Goal: Register for event/course

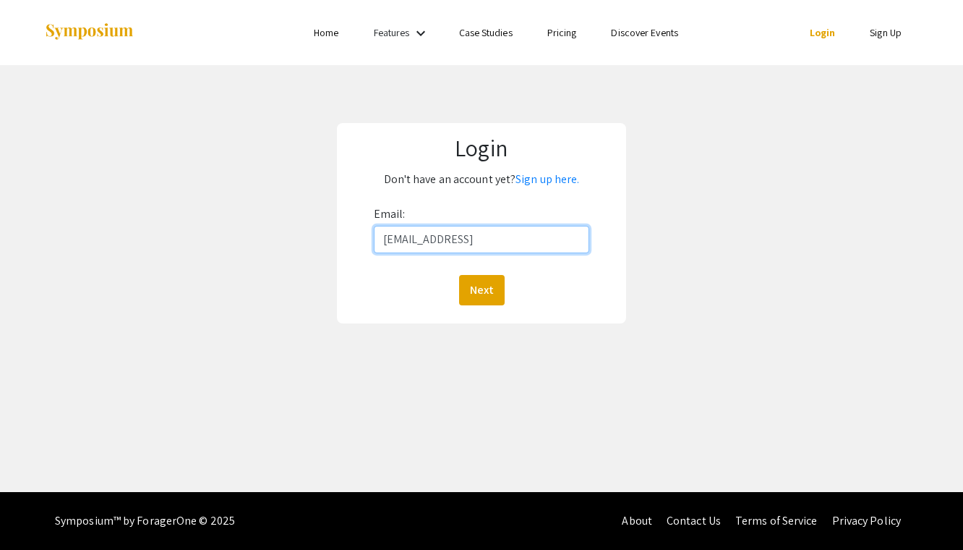
click at [481, 289] on button "Next" at bounding box center [482, 290] width 46 height 30
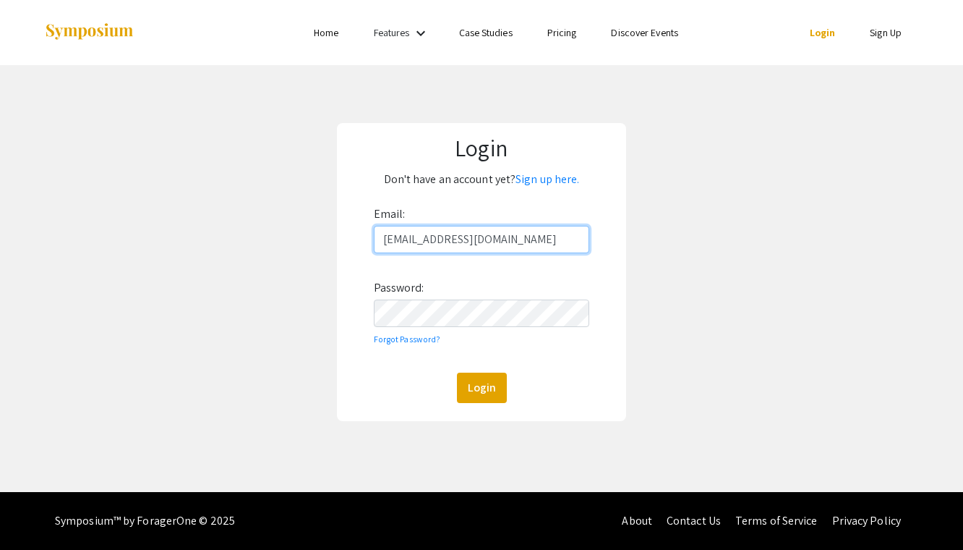
type input "deepud@oregonstate.edu"
click at [547, 171] on link "Sign up here." at bounding box center [548, 178] width 64 height 15
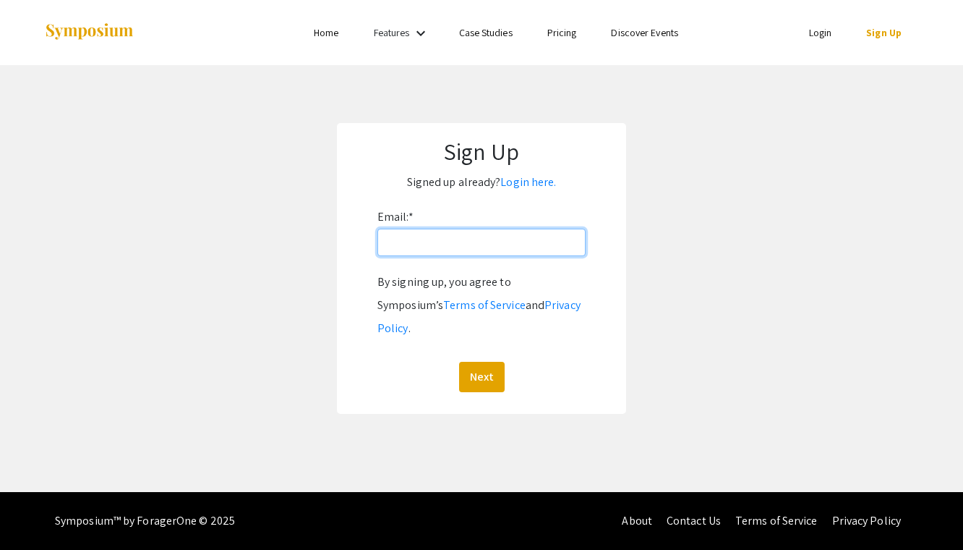
click at [526, 231] on input "Email: *" at bounding box center [481, 241] width 208 height 27
type input "deepud@oregonstate.edu"
click at [481, 362] on button "Next" at bounding box center [482, 377] width 46 height 30
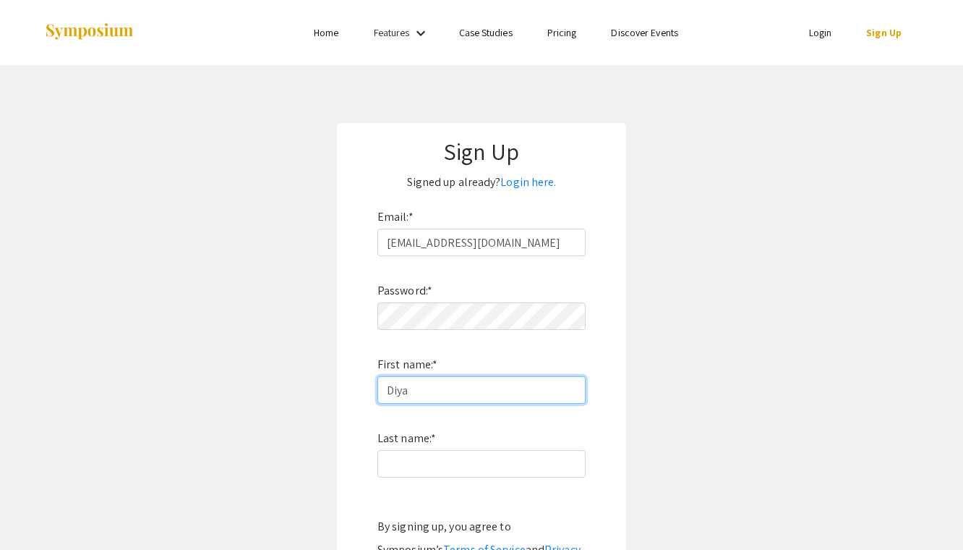
type input "Diya"
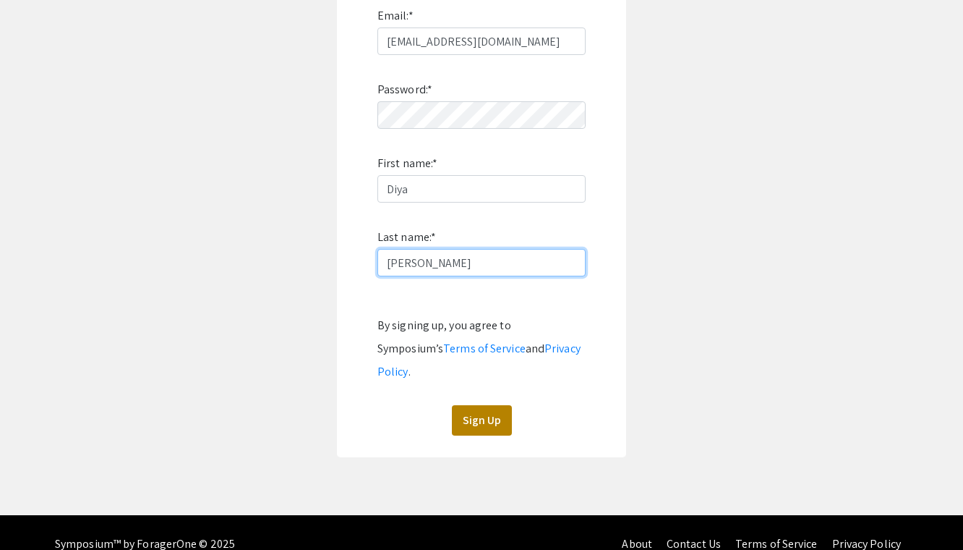
type input "Deepu"
click at [495, 405] on button "Sign Up" at bounding box center [482, 420] width 60 height 30
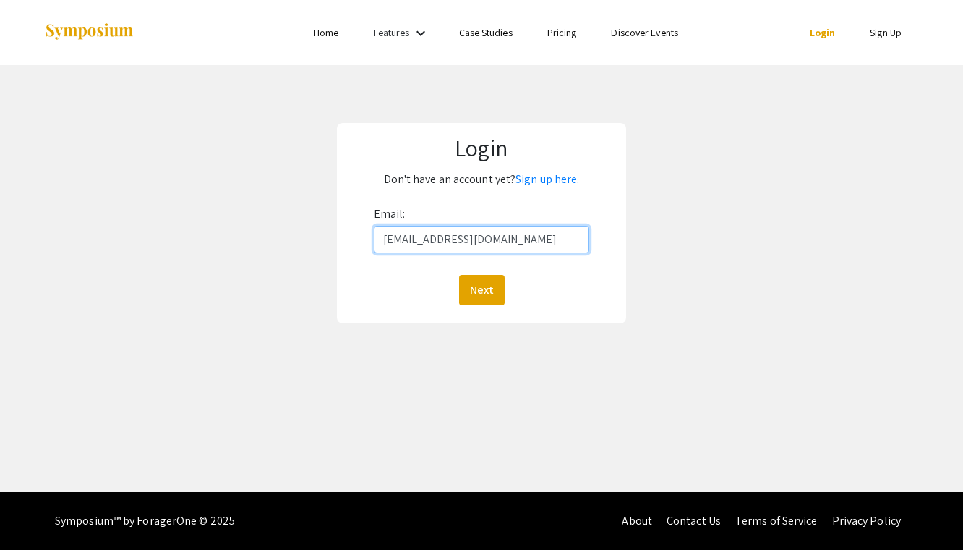
type input "deepud@oregonstate.edu"
click at [481, 289] on button "Next" at bounding box center [482, 290] width 46 height 30
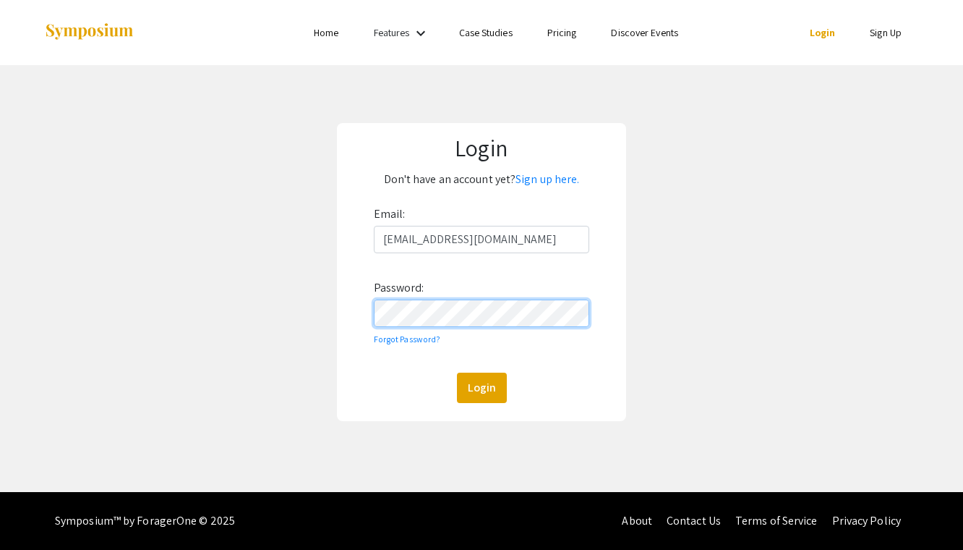
click at [481, 387] on button "Login" at bounding box center [482, 387] width 50 height 30
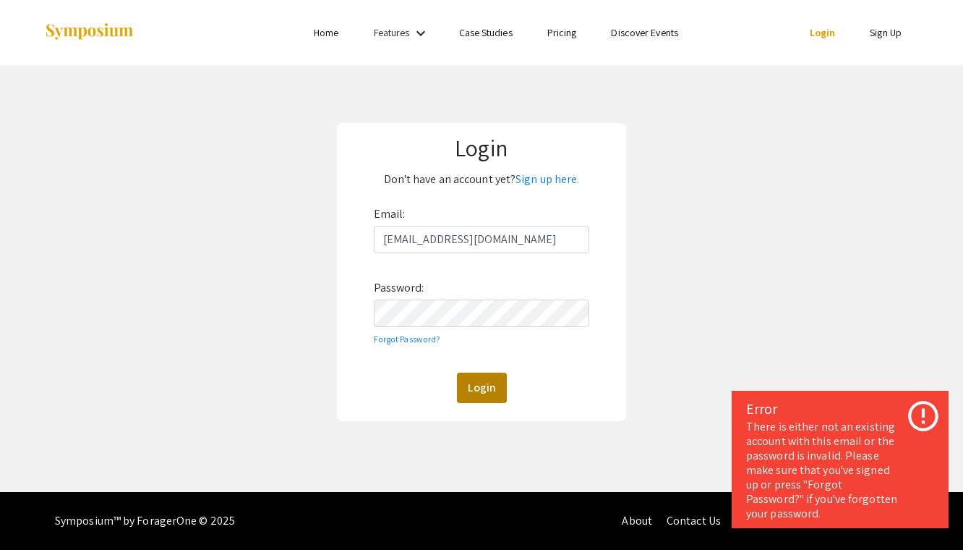
click at [490, 378] on button "Login" at bounding box center [482, 387] width 50 height 30
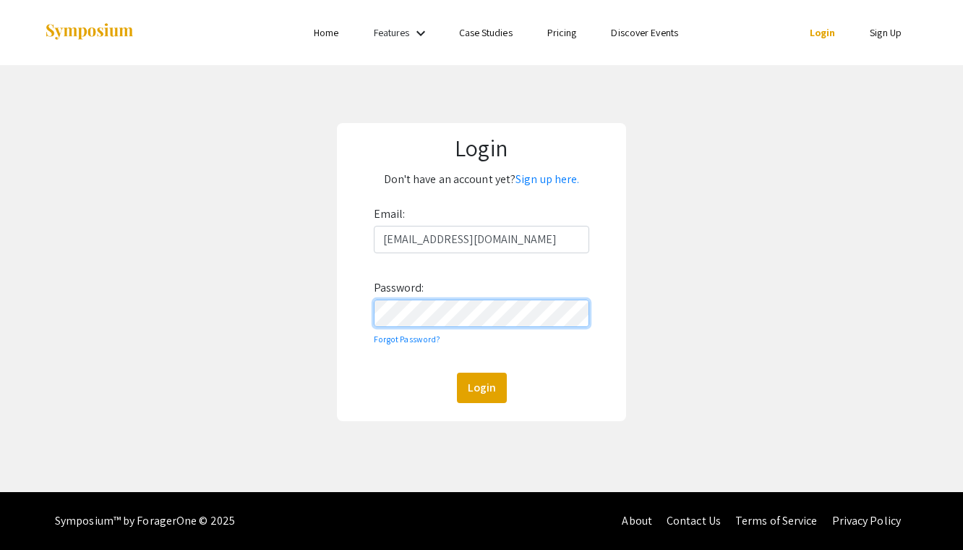
click at [481, 387] on button "Login" at bounding box center [482, 387] width 50 height 30
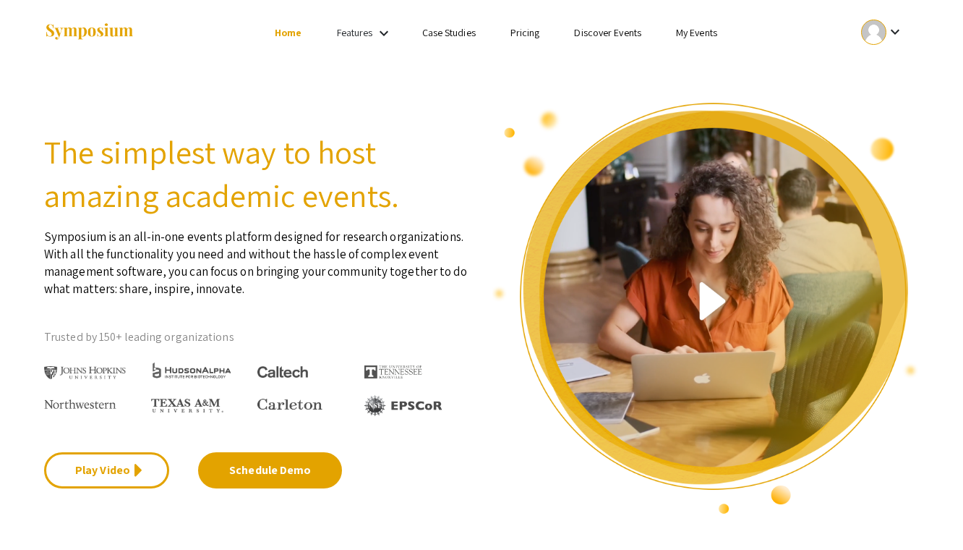
click at [679, 30] on link "My Events" at bounding box center [696, 32] width 41 height 13
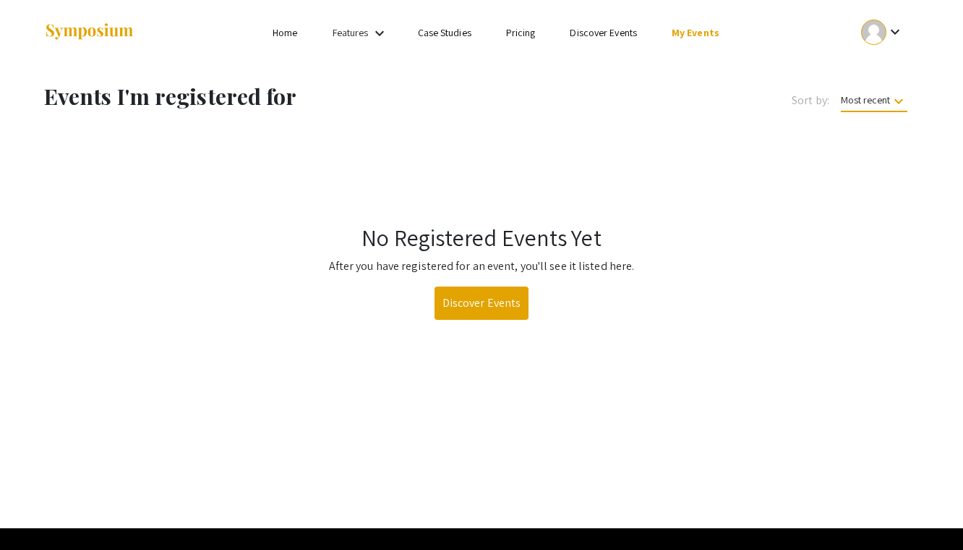
scroll to position [36, 0]
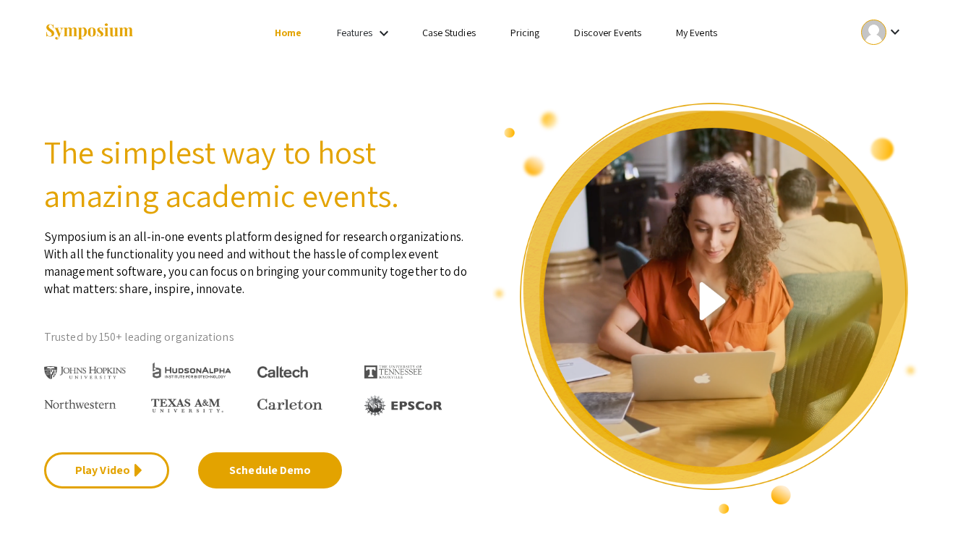
click at [440, 29] on link "Case Studies" at bounding box center [449, 32] width 54 height 13
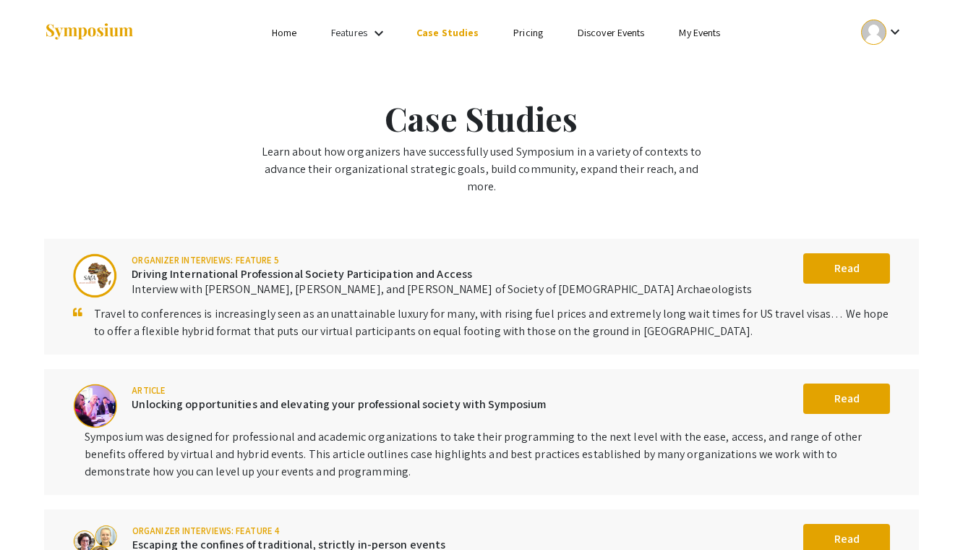
click at [521, 29] on link "Pricing" at bounding box center [528, 32] width 30 height 13
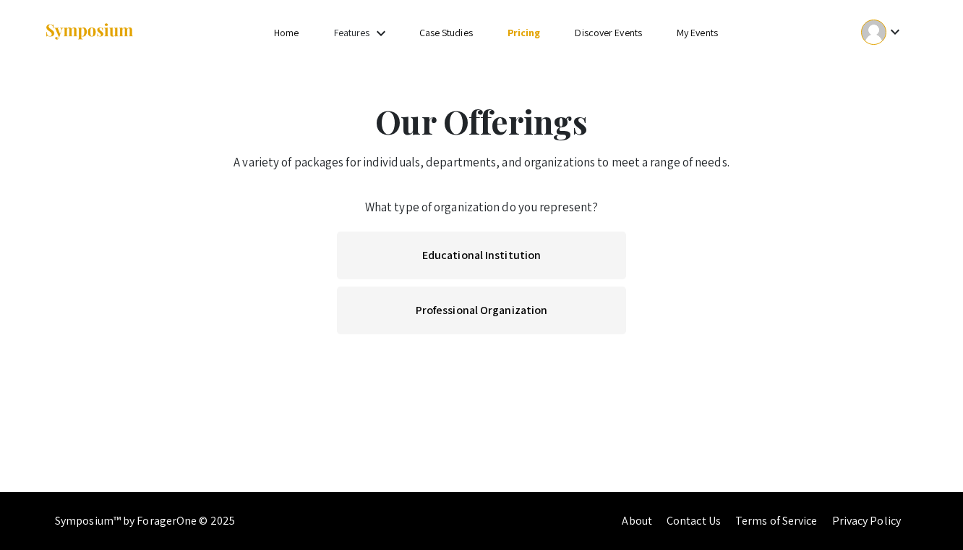
click at [609, 33] on link "Discover Events" at bounding box center [608, 32] width 67 height 13
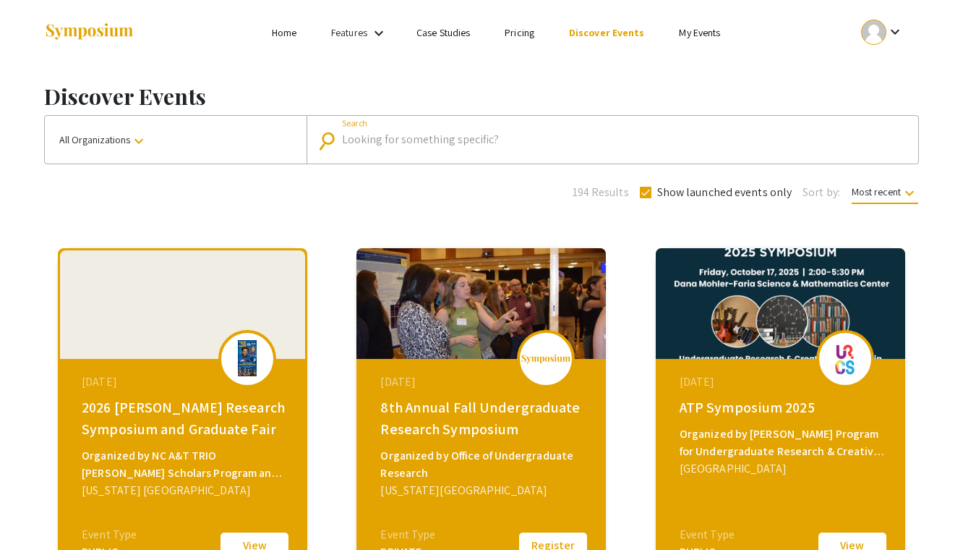
click at [499, 133] on input "Search" at bounding box center [620, 139] width 557 height 13
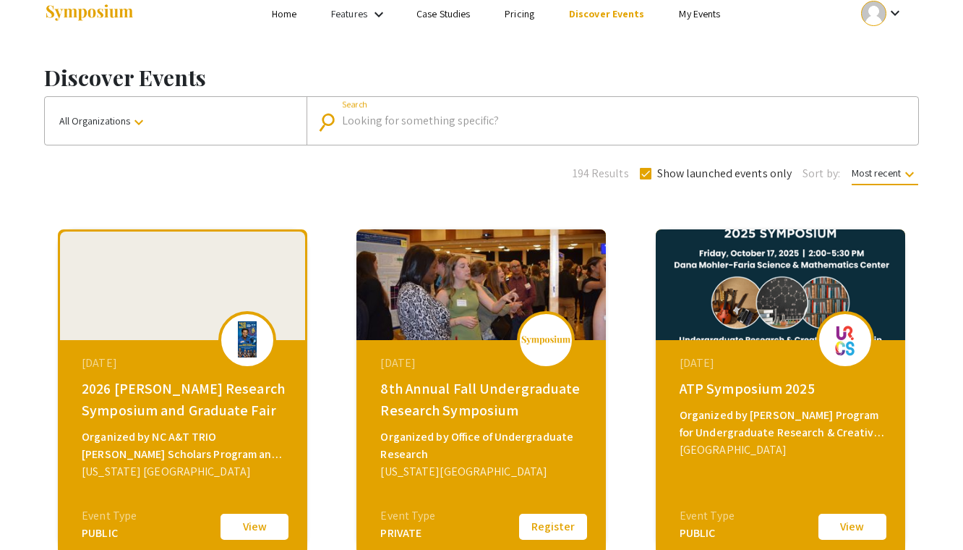
scroll to position [15, 0]
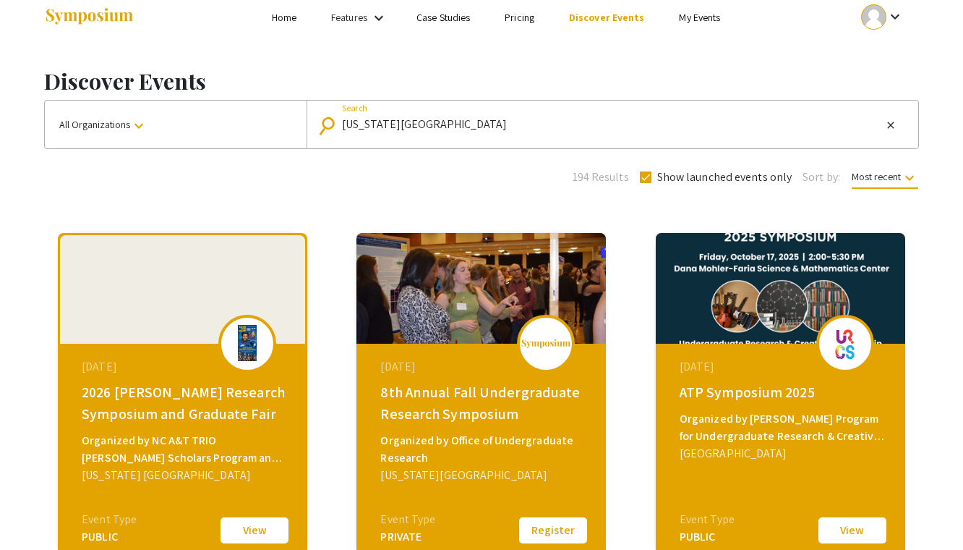
type input "Oregon State university"
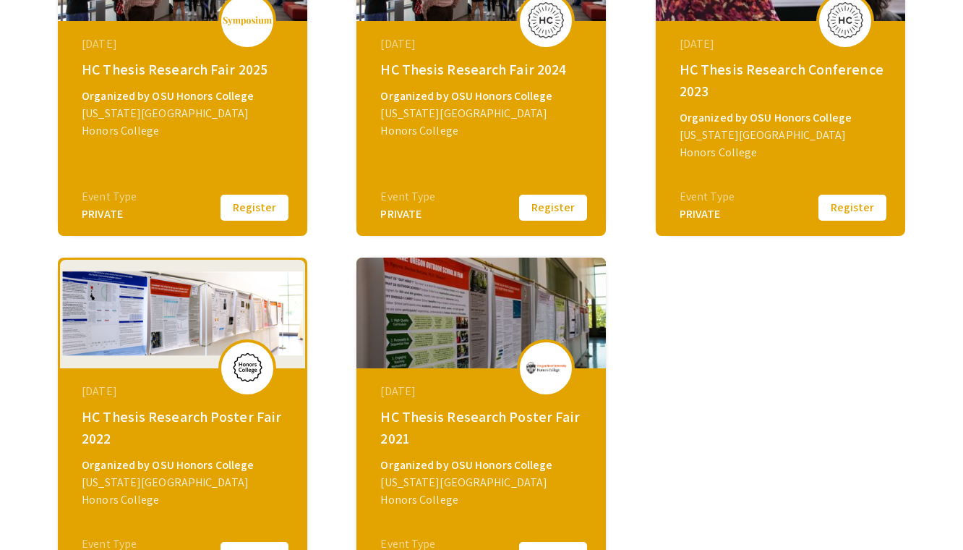
scroll to position [334, 0]
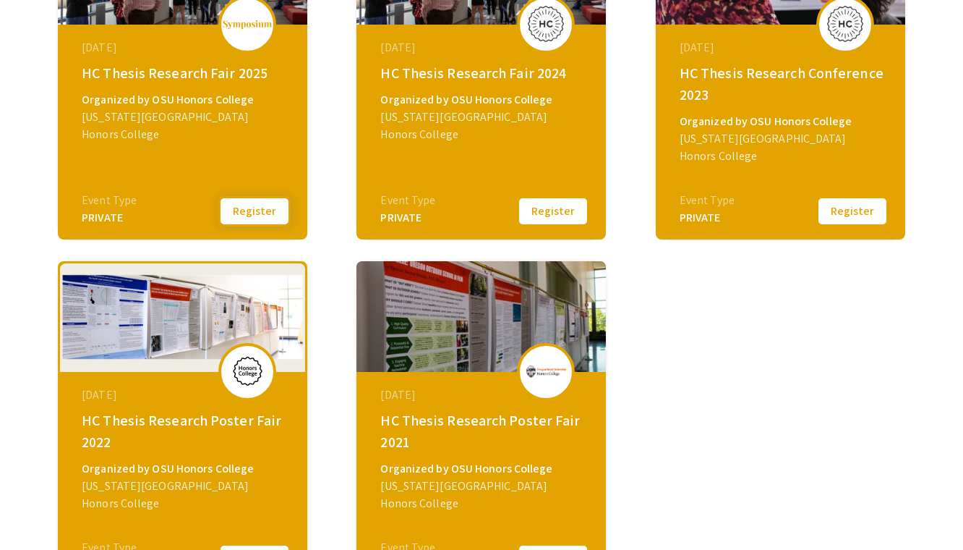
click at [279, 218] on button "Register" at bounding box center [254, 211] width 72 height 30
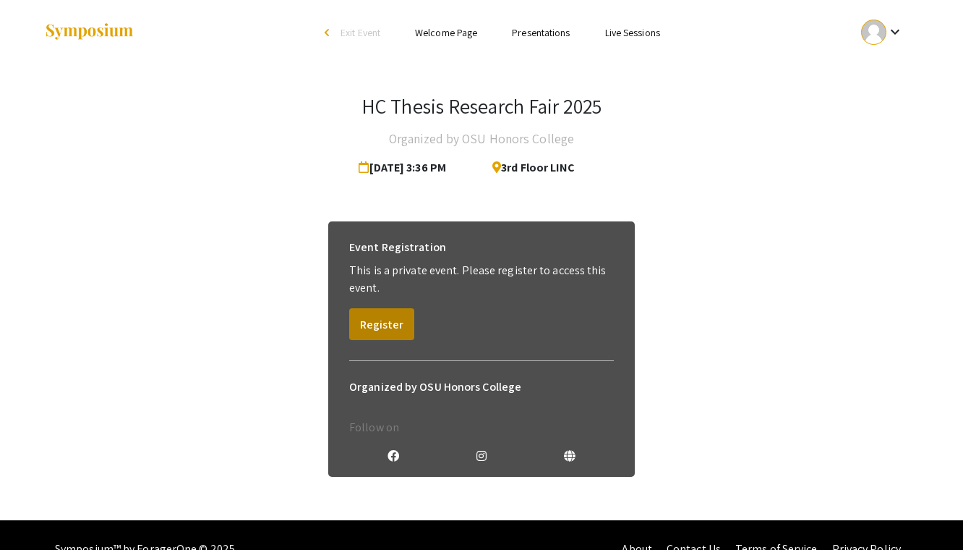
click at [364, 338] on button "Register" at bounding box center [381, 324] width 65 height 32
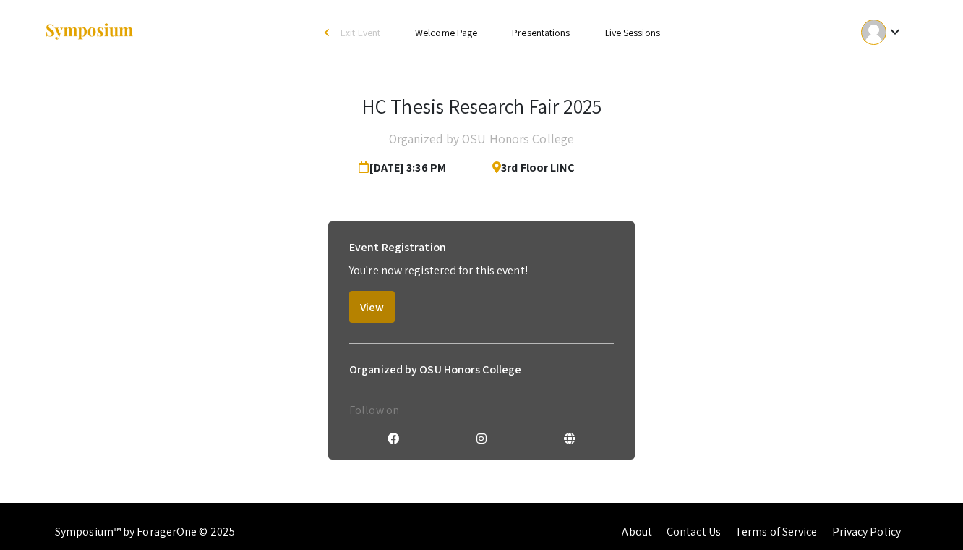
click at [372, 301] on button "View" at bounding box center [372, 307] width 46 height 32
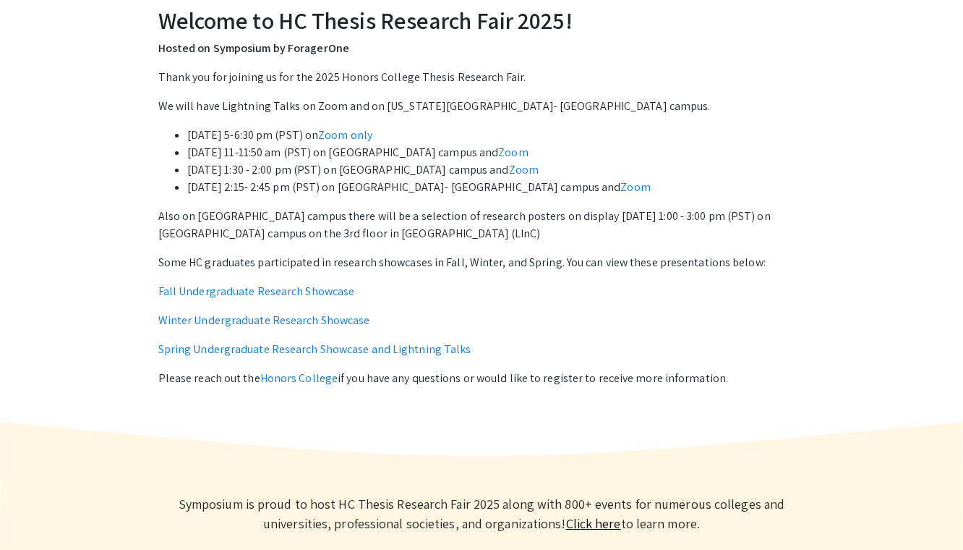
scroll to position [553, 0]
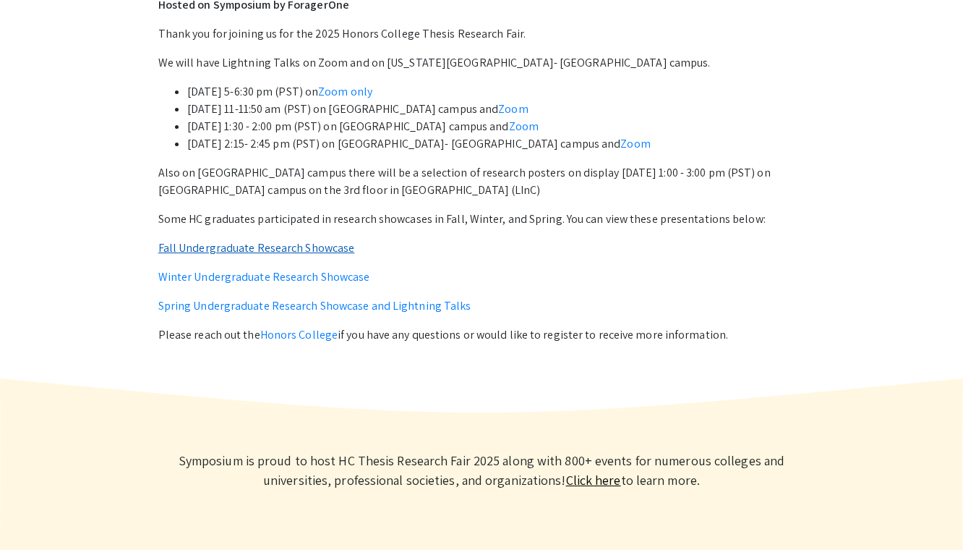
click at [323, 243] on link "Fall Undergraduate Research Showcase" at bounding box center [256, 247] width 197 height 15
click at [327, 275] on link "Winter Undergraduate Research Showcase" at bounding box center [264, 276] width 212 height 15
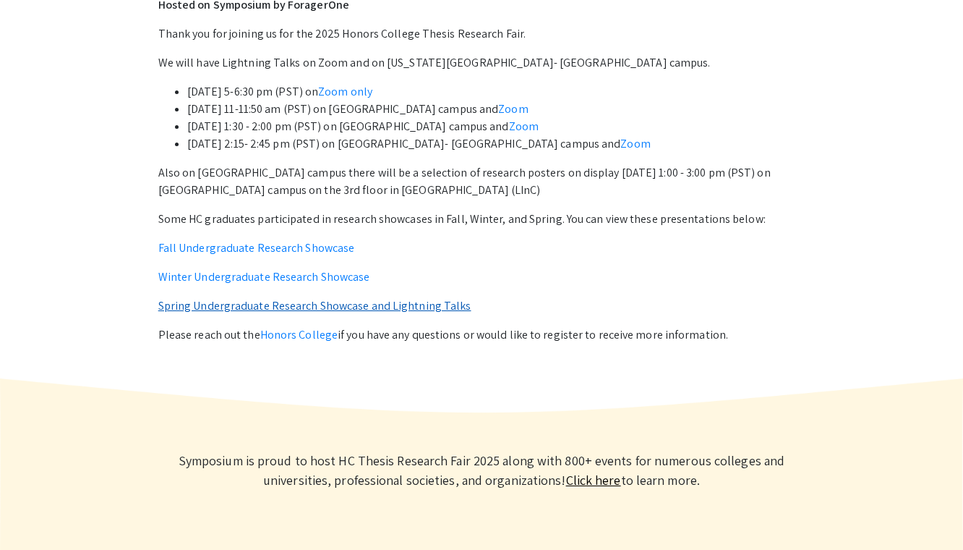
click at [341, 298] on link "Spring Undergraduate Research Showcase and Lightning Talks" at bounding box center [314, 305] width 313 height 15
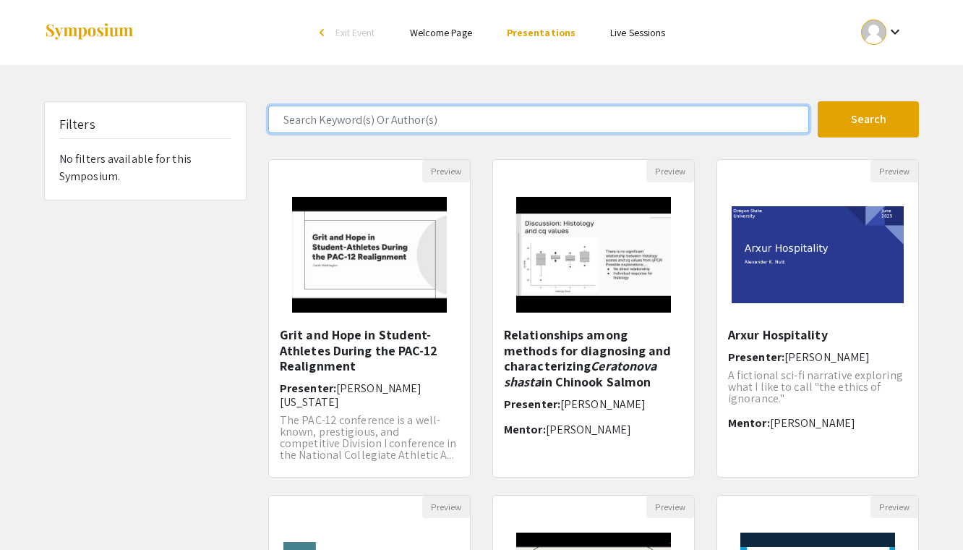
click at [662, 117] on input "Search Keyword(s) Or Author(s)" at bounding box center [538, 119] width 541 height 27
type input "engineering"
click at [868, 119] on button "Search" at bounding box center [868, 119] width 101 height 36
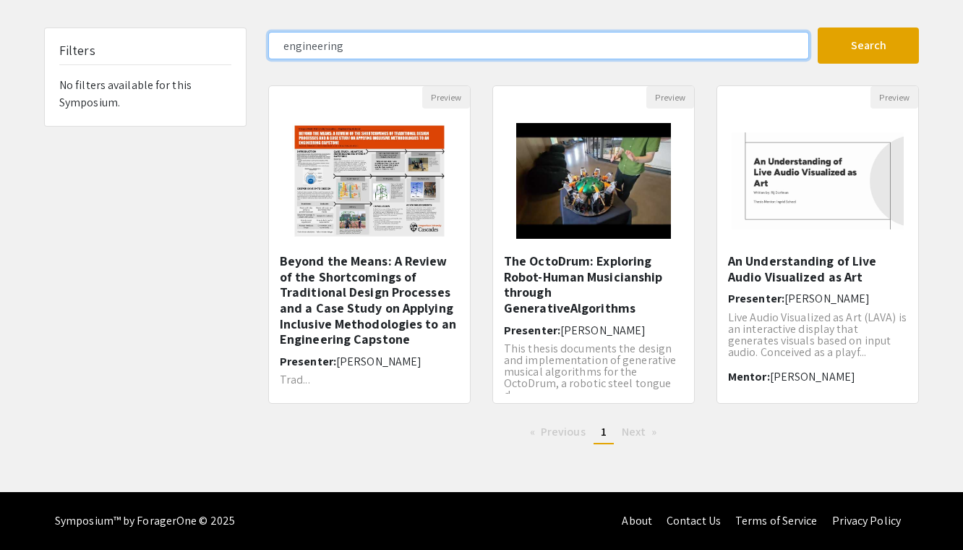
scroll to position [74, 0]
click at [734, 48] on input "engineering" at bounding box center [538, 45] width 541 height 27
click at [868, 46] on button "Search" at bounding box center [868, 45] width 101 height 36
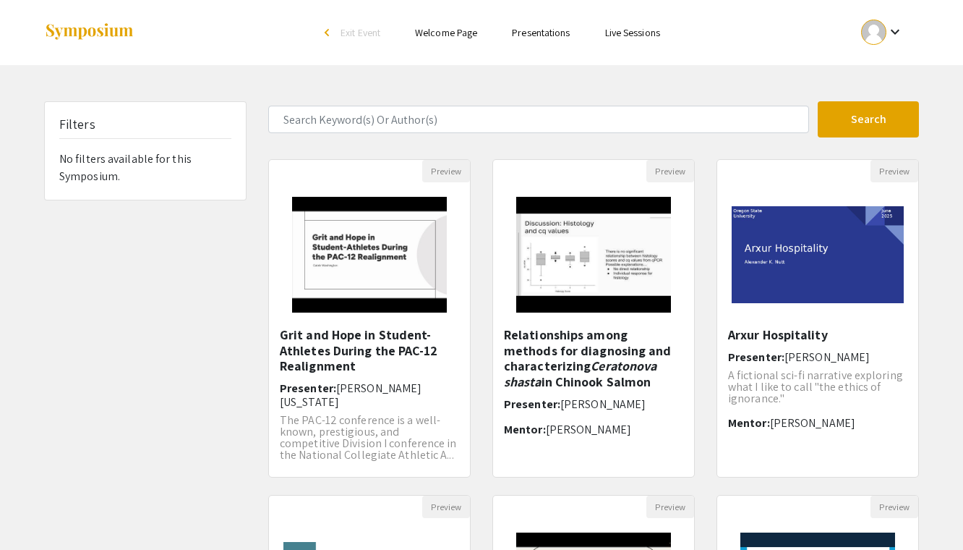
click at [234, 194] on div "Filters No filters available for this Symposium." at bounding box center [145, 151] width 201 height 98
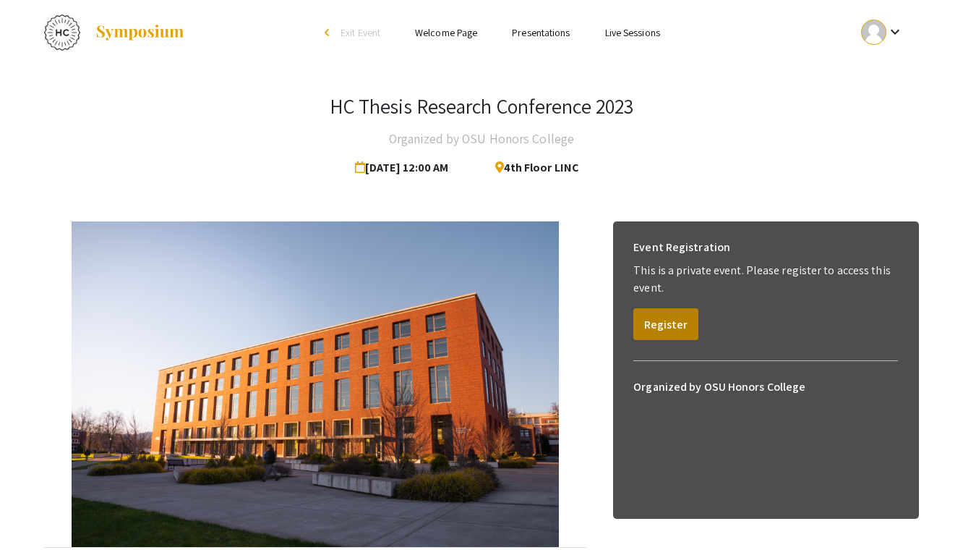
click at [650, 328] on button "Register" at bounding box center [665, 324] width 65 height 32
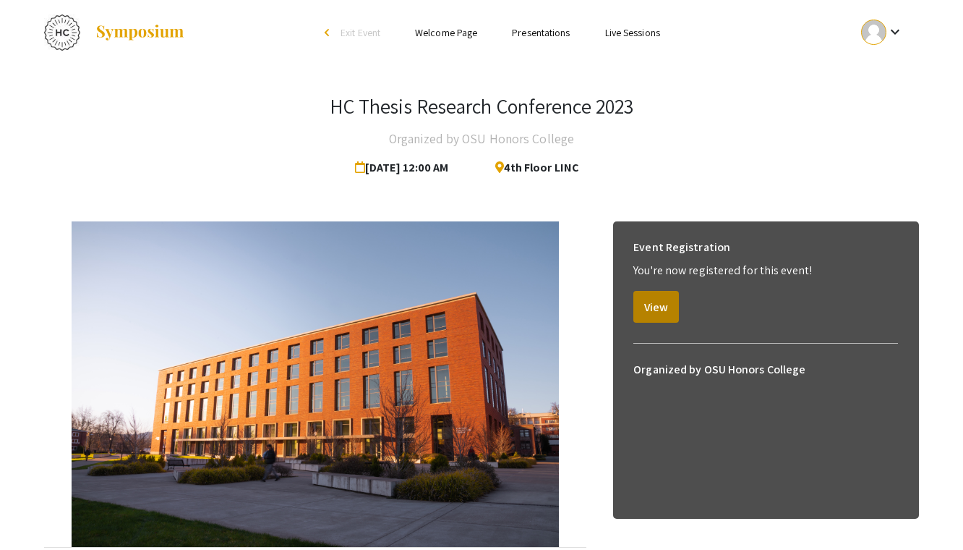
click at [650, 304] on button "View" at bounding box center [656, 307] width 46 height 32
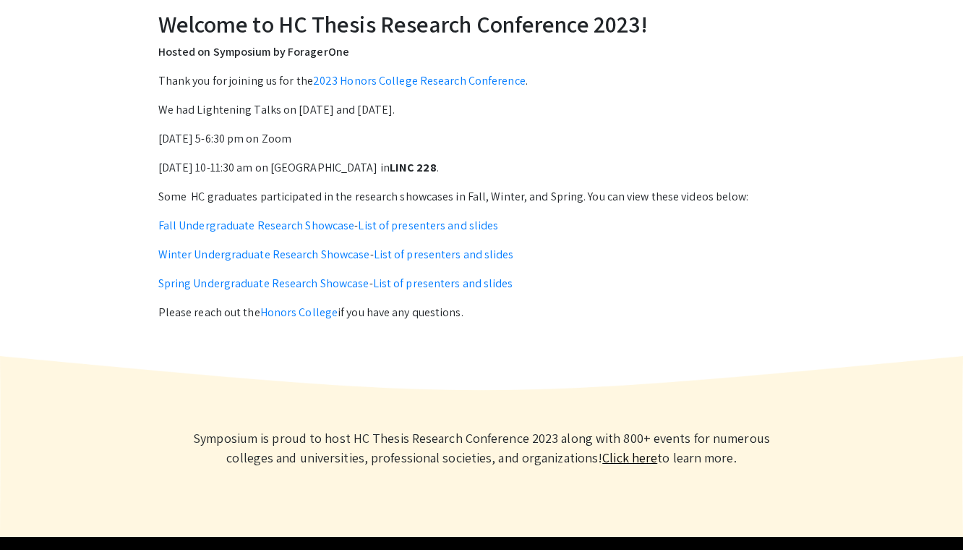
scroll to position [505, 0]
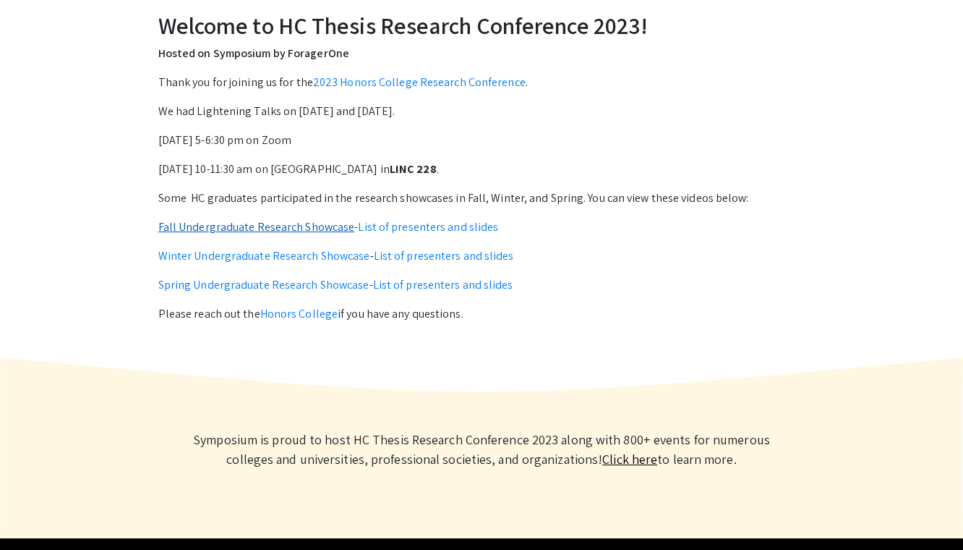
click at [302, 230] on link "Fall Undergraduate Research Showcase" at bounding box center [256, 226] width 197 height 15
click at [443, 221] on link "List of presenters and slides" at bounding box center [428, 226] width 140 height 15
click at [408, 259] on link "List of presenters and slides" at bounding box center [444, 255] width 140 height 15
click at [408, 277] on link "List of presenters and slides" at bounding box center [443, 284] width 140 height 15
